Goal: Find contact information: Find contact information

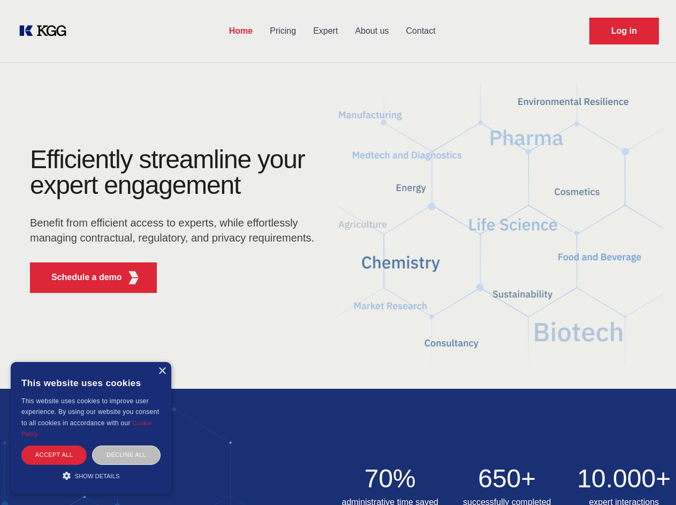
click at [338, 252] on div "Efficiently streamline your expert engagement Benefit from efficient access to …" at bounding box center [175, 224] width 325 height 155
click at [80, 277] on p "Schedule a demo" at bounding box center [86, 277] width 71 height 13
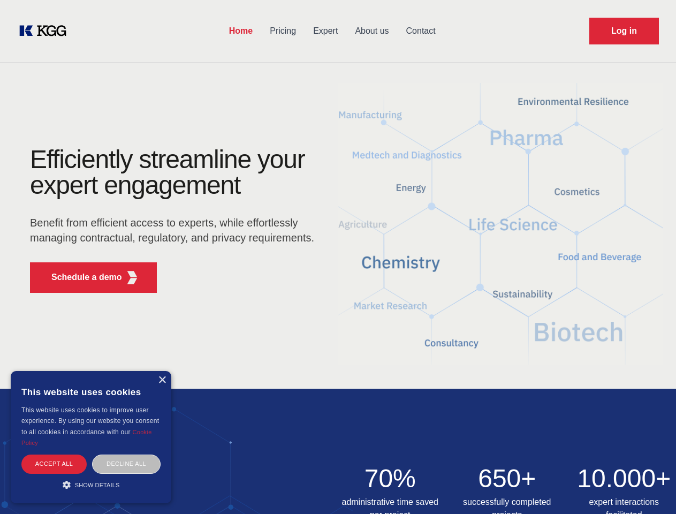
click at [162, 371] on div "× This website uses cookies This website uses cookies to improve user experienc…" at bounding box center [91, 437] width 161 height 132
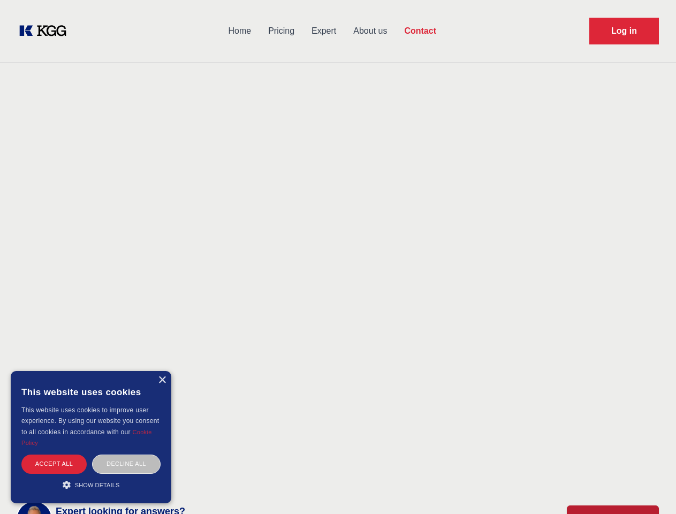
click at [54, 454] on div "Accept all" at bounding box center [53, 463] width 65 height 19
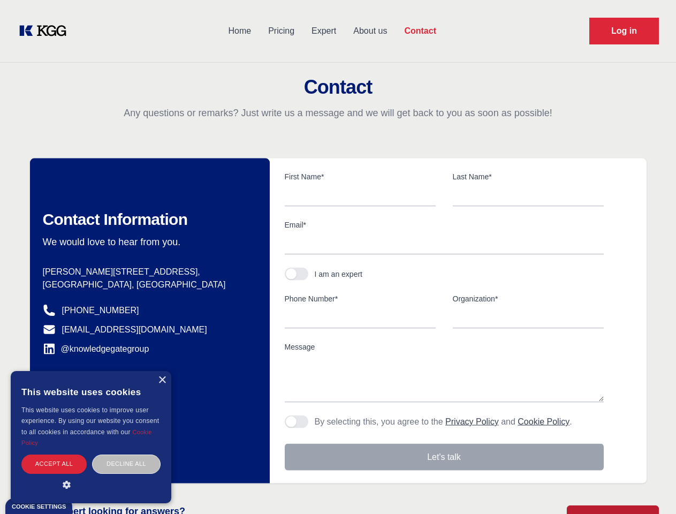
click at [126, 454] on div "Decline all" at bounding box center [126, 463] width 68 height 19
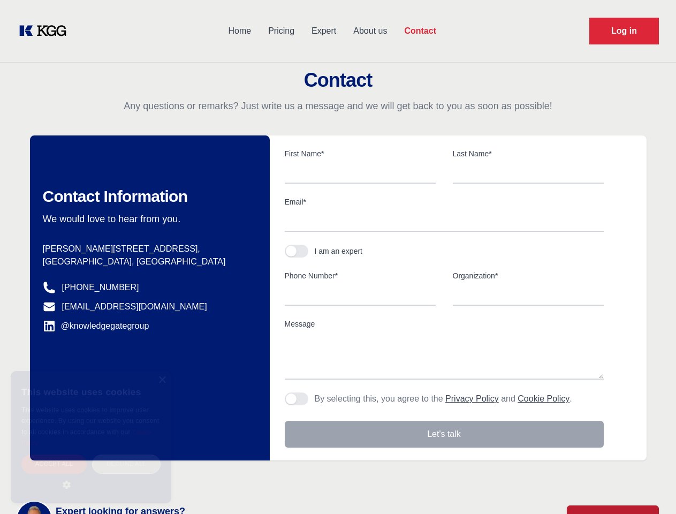
click at [91, 475] on main "Contact Any questions or remarks? Just write us a message and we will get back …" at bounding box center [338, 278] width 676 height 557
